Goal: Task Accomplishment & Management: Complete application form

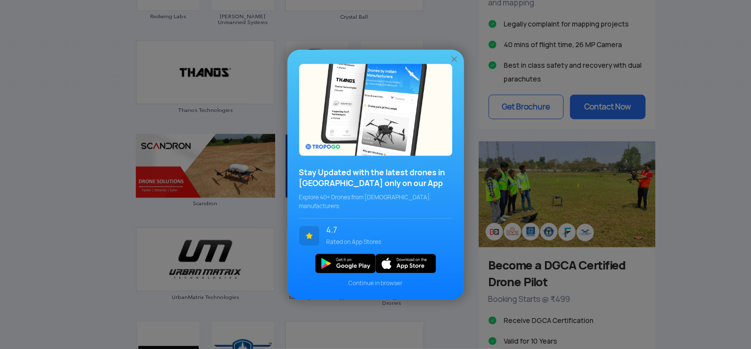
scroll to position [785, 0]
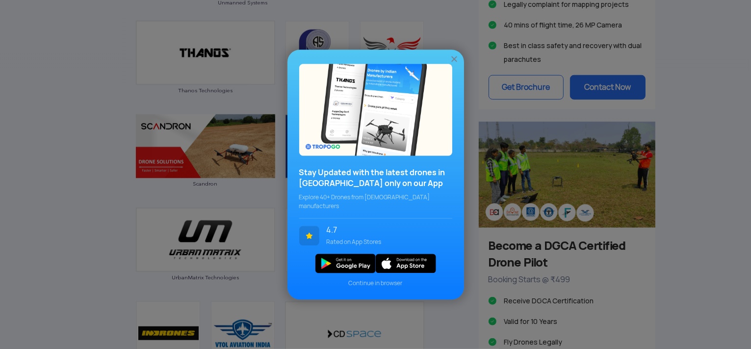
click at [687, 228] on div "Stay Updated with the latest drones in [GEOGRAPHIC_DATA] only on our App Explor…" at bounding box center [375, 174] width 751 height 349
click at [693, 200] on div "Stay Updated with the latest drones in [GEOGRAPHIC_DATA] only on our App Explor…" at bounding box center [375, 174] width 751 height 349
click at [454, 64] on img at bounding box center [454, 59] width 10 height 10
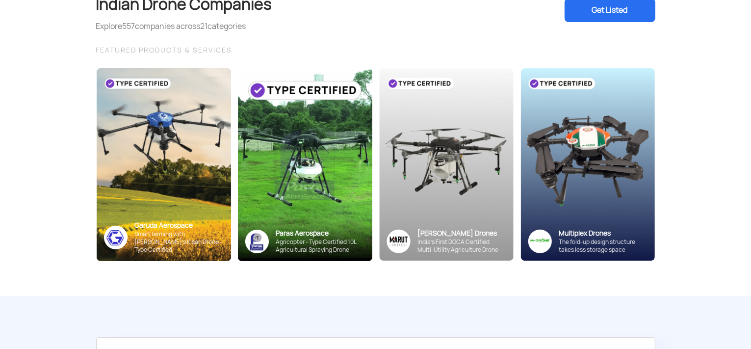
scroll to position [0, 0]
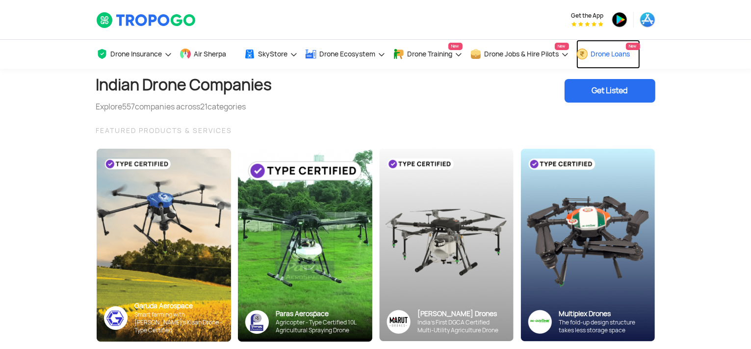
click at [625, 54] on span "Drone Loans" at bounding box center [610, 54] width 39 height 8
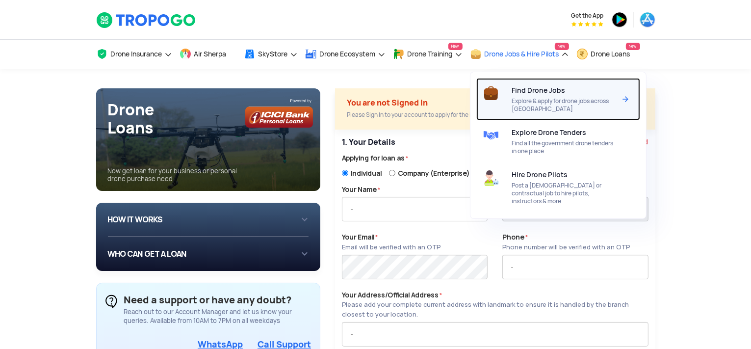
click at [529, 93] on span "Find Drone Jobs" at bounding box center [538, 90] width 53 height 8
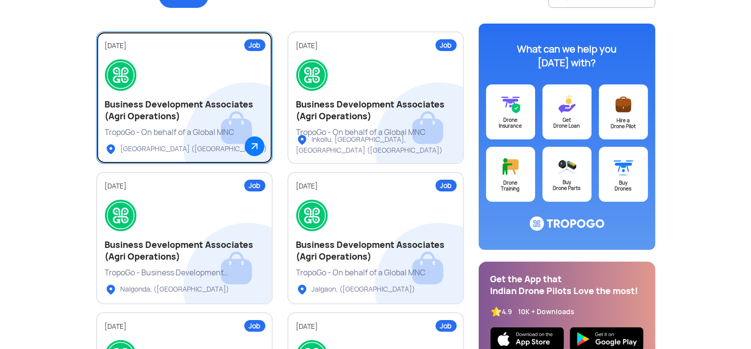
click at [202, 110] on h2 "Business Development Associates (Agri Operations)" at bounding box center [184, 111] width 159 height 24
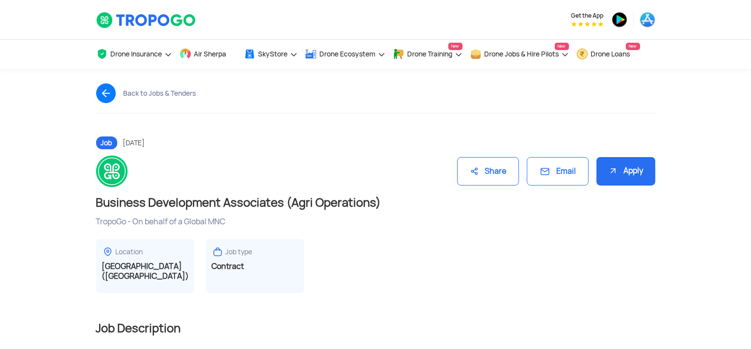
click at [626, 173] on div "Apply" at bounding box center [626, 171] width 59 height 29
